Goal: Information Seeking & Learning: Stay updated

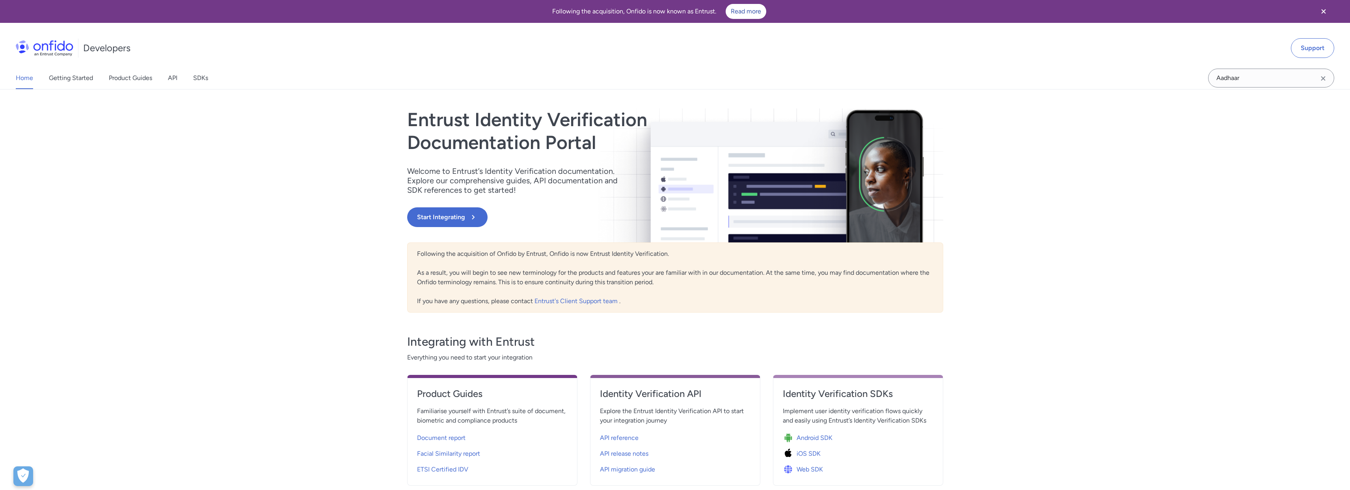
drag, startPoint x: 193, startPoint y: 78, endPoint x: 210, endPoint y: 78, distance: 17.0
click at [195, 78] on div "Home Getting Started Product Guides API SDKs" at bounding box center [120, 78] width 240 height 22
click at [205, 78] on link "SDKs" at bounding box center [200, 78] width 15 height 22
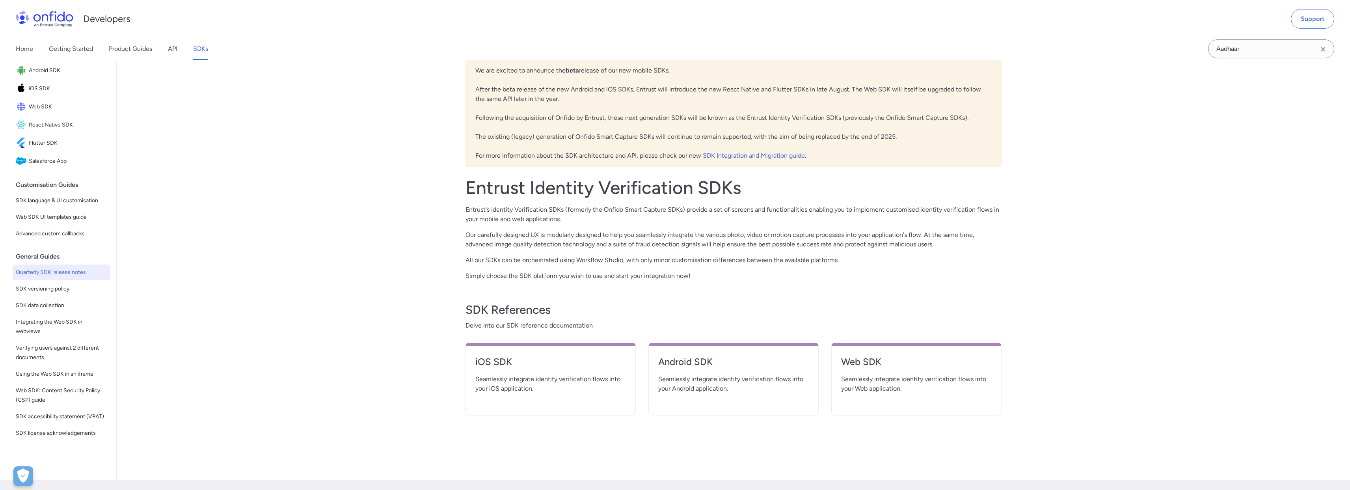
scroll to position [90, 0]
click at [68, 286] on link "SDK versioning policy" at bounding box center [61, 289] width 97 height 16
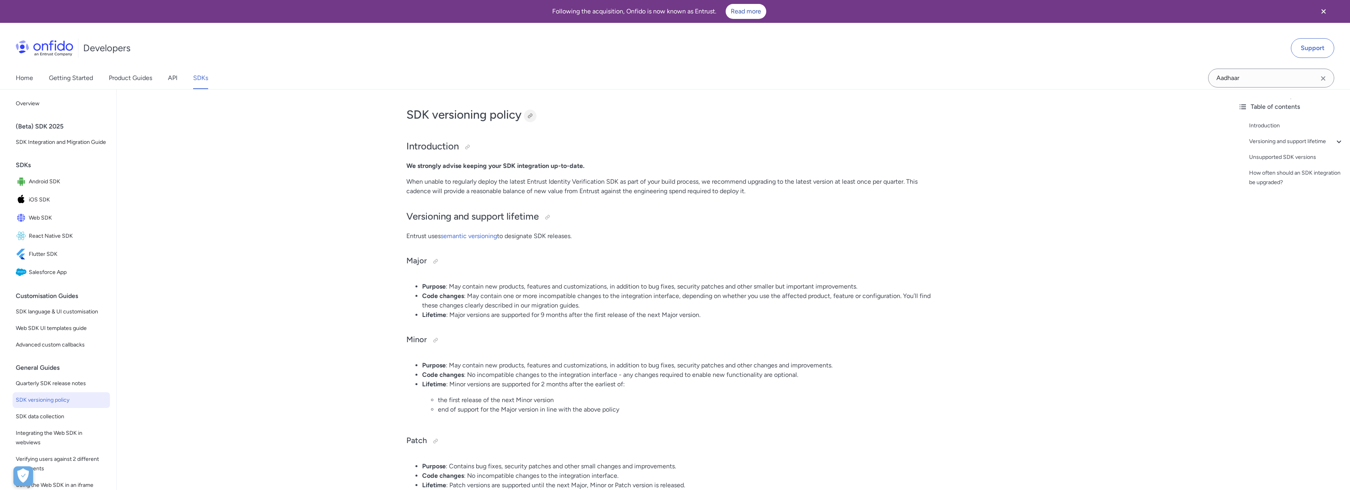
click at [528, 115] on div at bounding box center [530, 116] width 6 height 6
click at [36, 187] on span "Android SDK" at bounding box center [68, 181] width 78 height 11
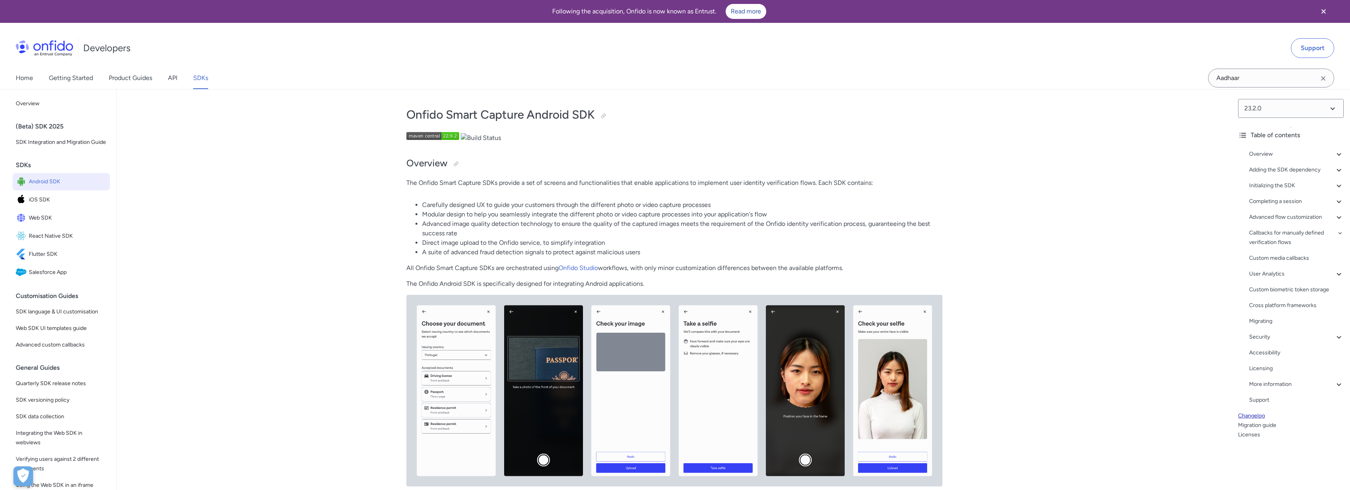
click at [1259, 416] on link "Changelog" at bounding box center [1291, 415] width 106 height 9
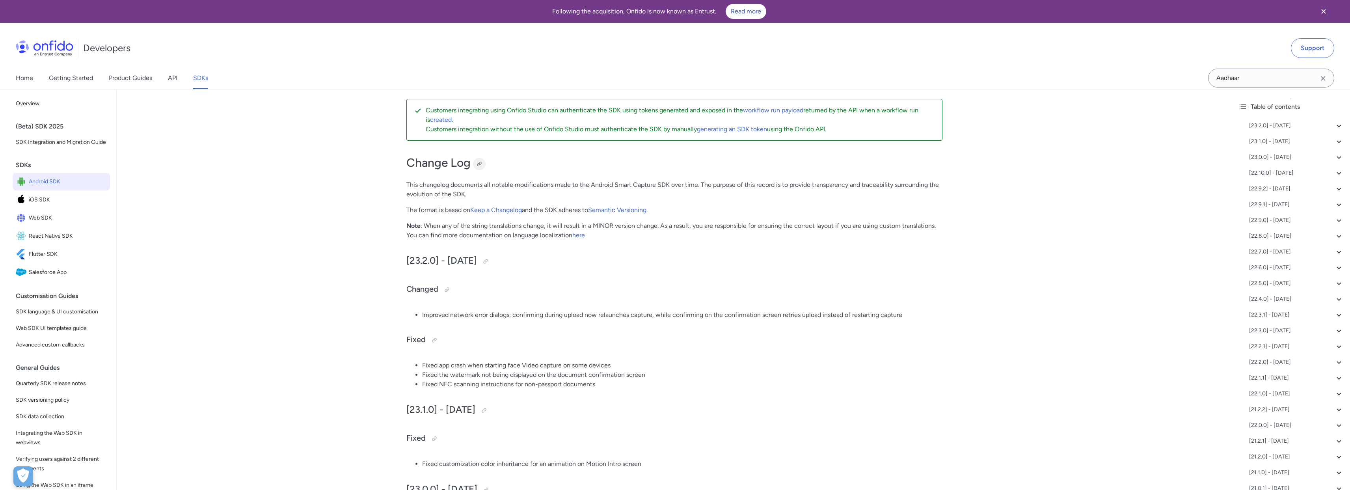
click at [479, 161] on div at bounding box center [479, 164] width 6 height 6
click at [41, 205] on span "iOS SDK" at bounding box center [68, 199] width 78 height 11
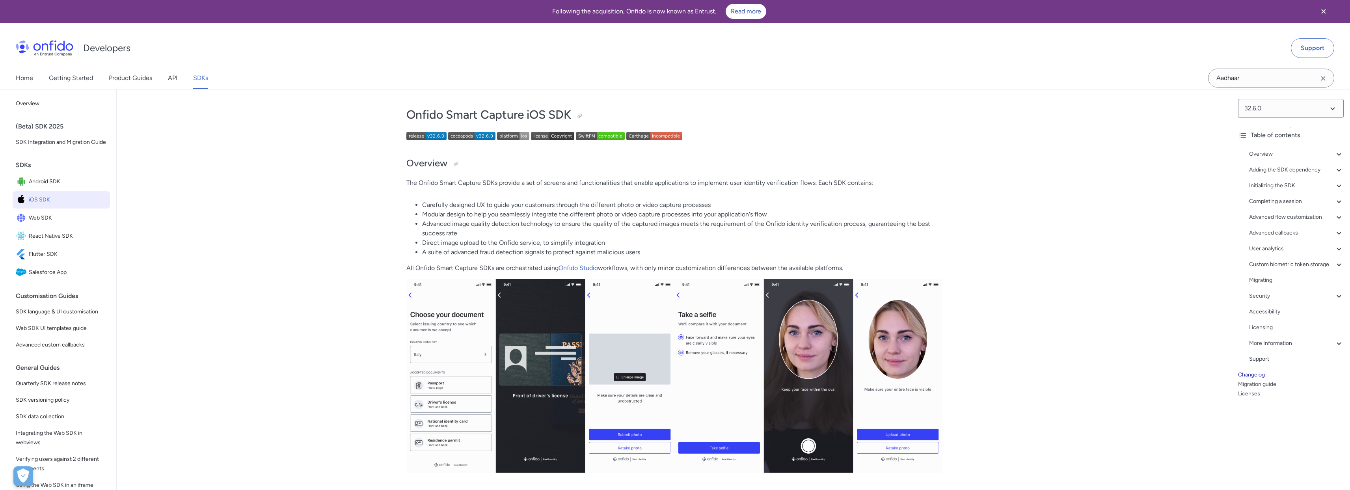
click at [1260, 380] on link "Changelog" at bounding box center [1291, 374] width 106 height 9
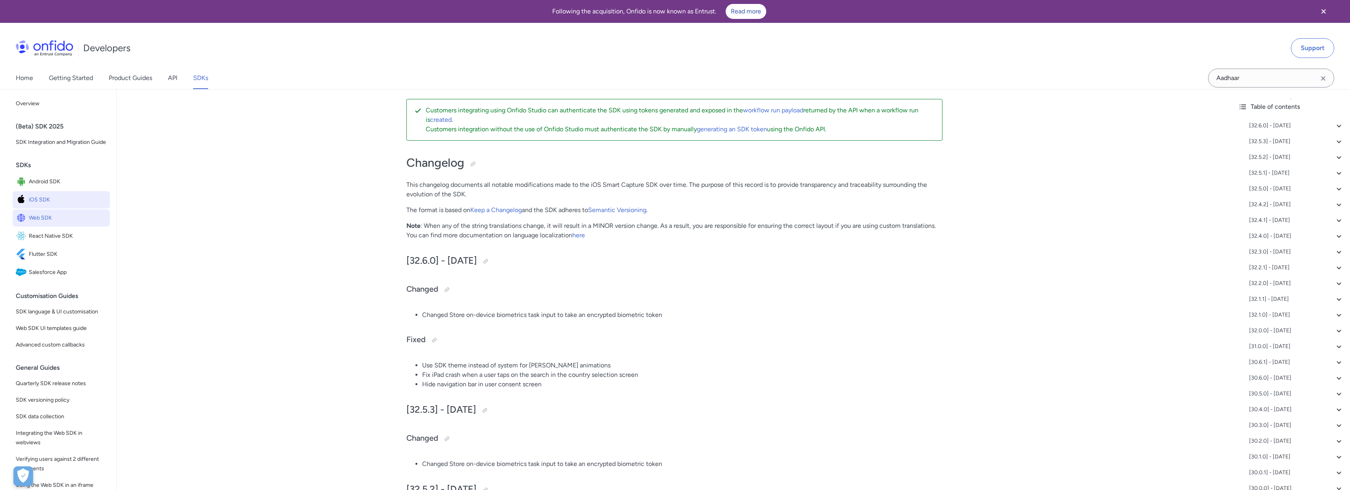
click at [34, 223] on span "Web SDK" at bounding box center [68, 217] width 78 height 11
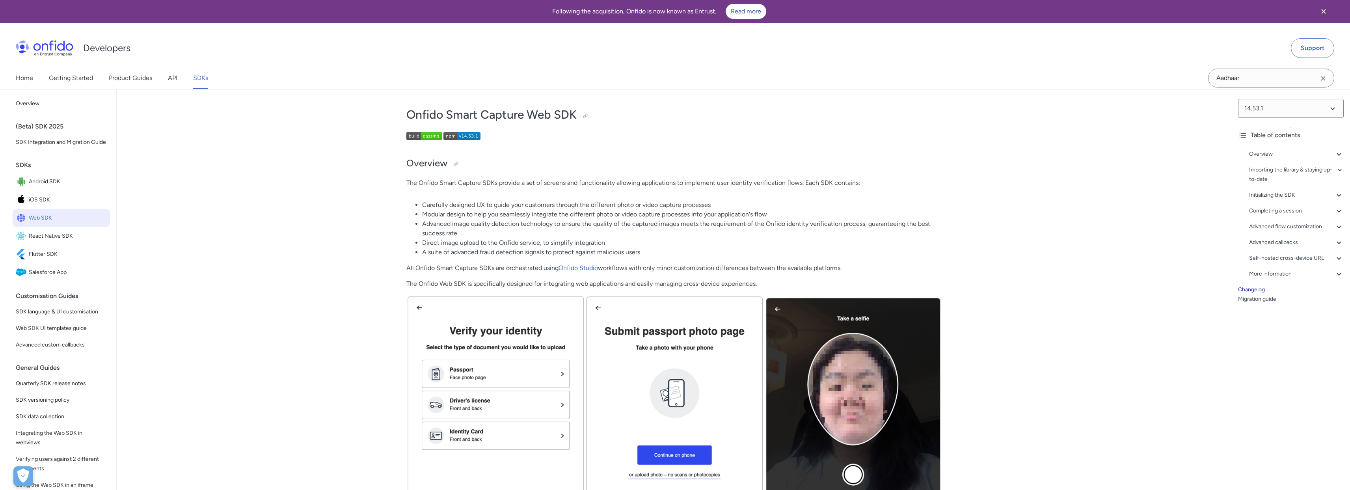
click at [1257, 289] on link "Changelog" at bounding box center [1291, 289] width 106 height 9
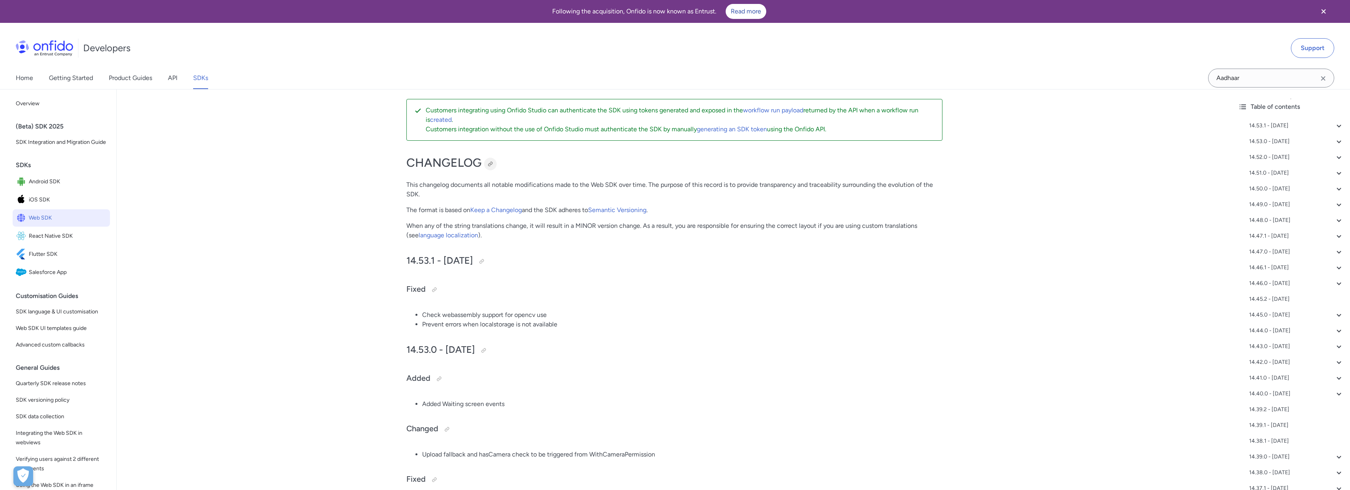
click at [488, 163] on div at bounding box center [490, 164] width 6 height 6
click at [173, 78] on link "API" at bounding box center [172, 78] width 9 height 22
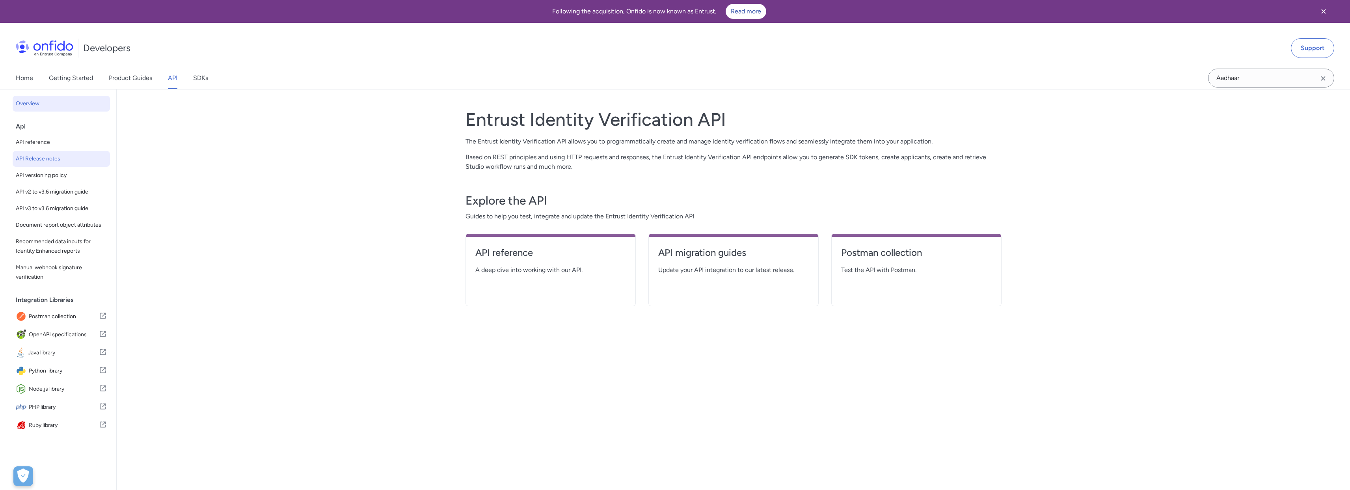
click at [78, 155] on span "API Release notes" at bounding box center [61, 158] width 91 height 9
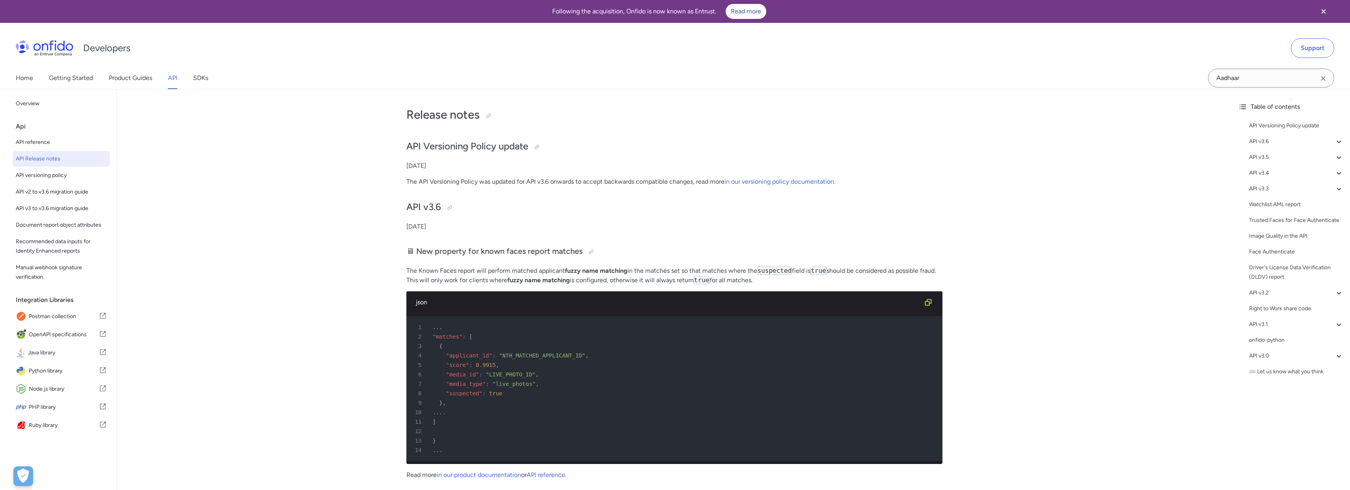
click at [40, 46] on img at bounding box center [45, 48] width 58 height 16
